Goal: Information Seeking & Learning: Learn about a topic

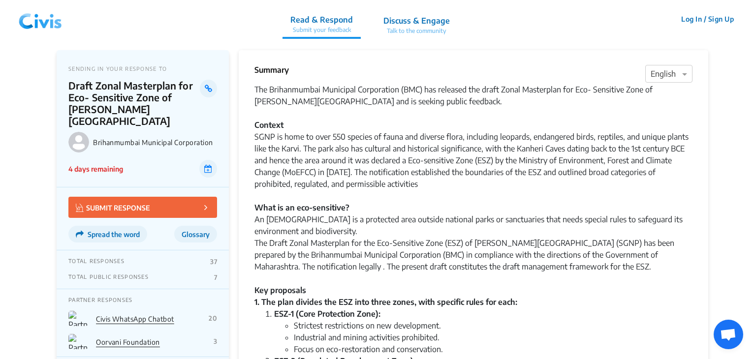
scroll to position [715, 0]
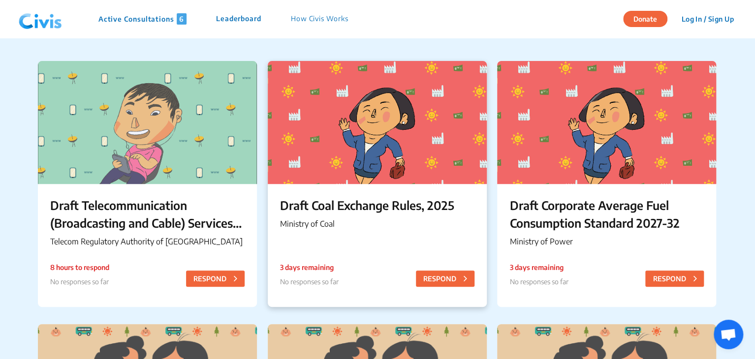
scroll to position [84, 0]
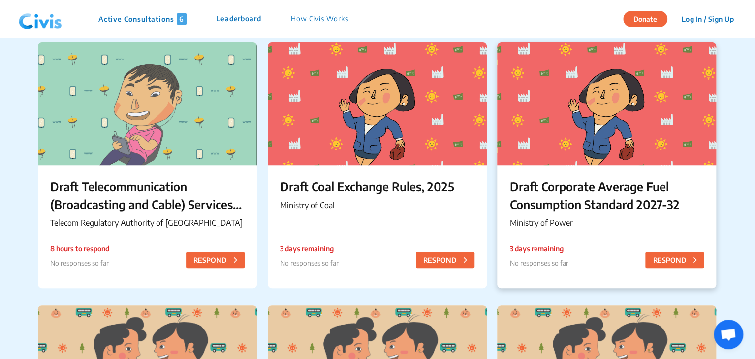
click at [534, 199] on p "Draft Corporate Average Fuel Consumption Standard 2027-32" at bounding box center [606, 195] width 194 height 35
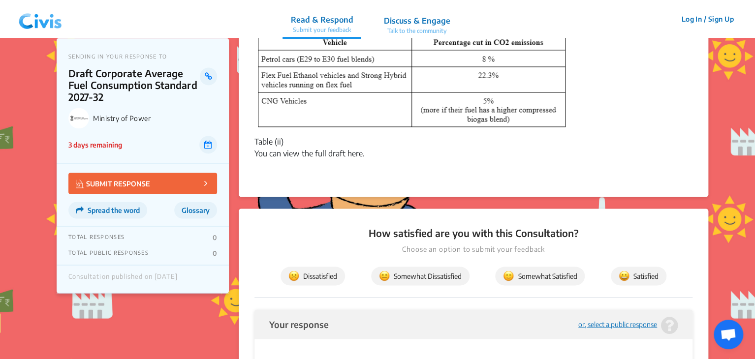
scroll to position [683, 0]
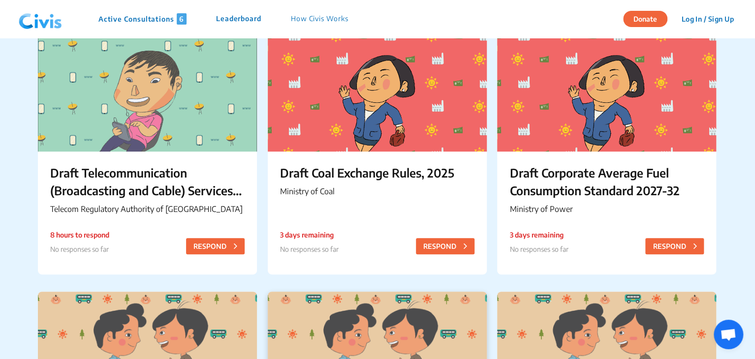
scroll to position [95, 0]
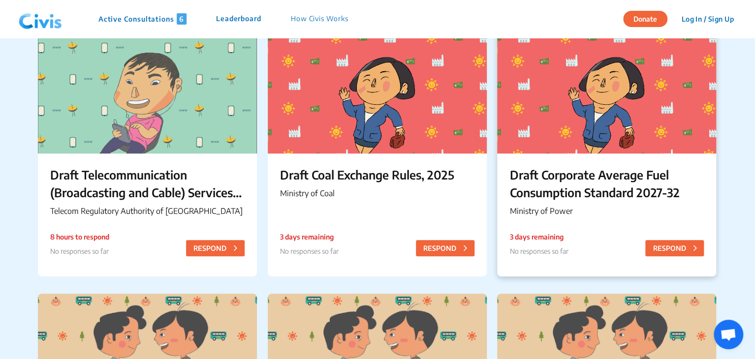
click at [531, 182] on p "Draft Corporate Average Fuel Consumption Standard 2027-32" at bounding box center [606, 183] width 194 height 35
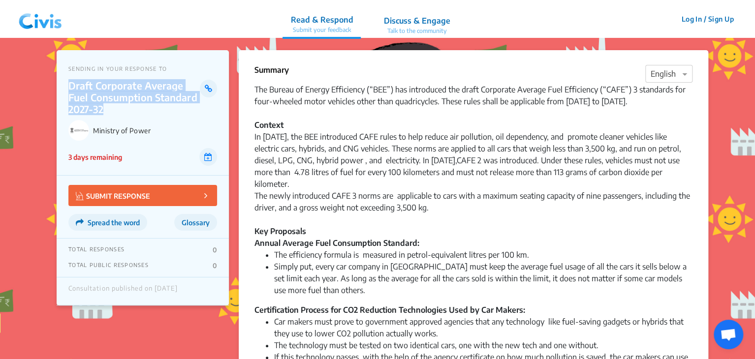
drag, startPoint x: 71, startPoint y: 85, endPoint x: 106, endPoint y: 109, distance: 42.2
click at [106, 109] on p "Draft Corporate Average Fuel Consumption Standard 2027-32" at bounding box center [133, 97] width 131 height 35
copy p "Draft Corporate Average Fuel Consumption Standard 2027-32"
click at [106, 109] on p "Draft Corporate Average Fuel Consumption Standard 2027-32" at bounding box center [133, 97] width 131 height 35
drag, startPoint x: 107, startPoint y: 109, endPoint x: 68, endPoint y: 84, distance: 46.3
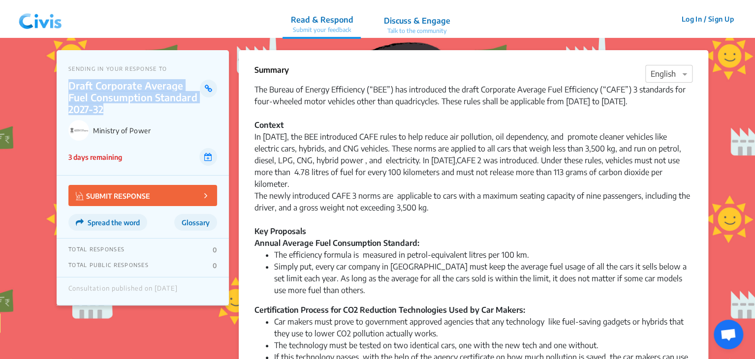
click at [68, 84] on p "Draft Corporate Average Fuel Consumption Standard 2027-32" at bounding box center [133, 97] width 131 height 35
copy p "Draft Corporate Average Fuel Consumption Standard 2027-32"
